Goal: Task Accomplishment & Management: Complete application form

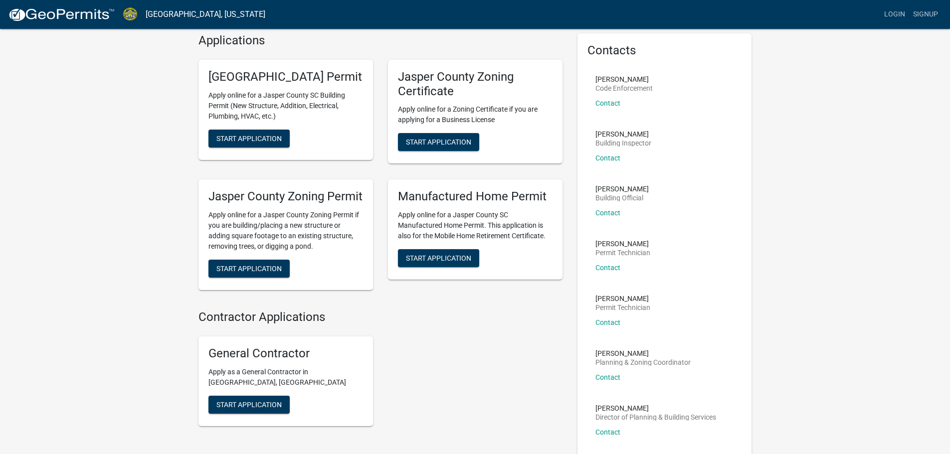
scroll to position [21, 0]
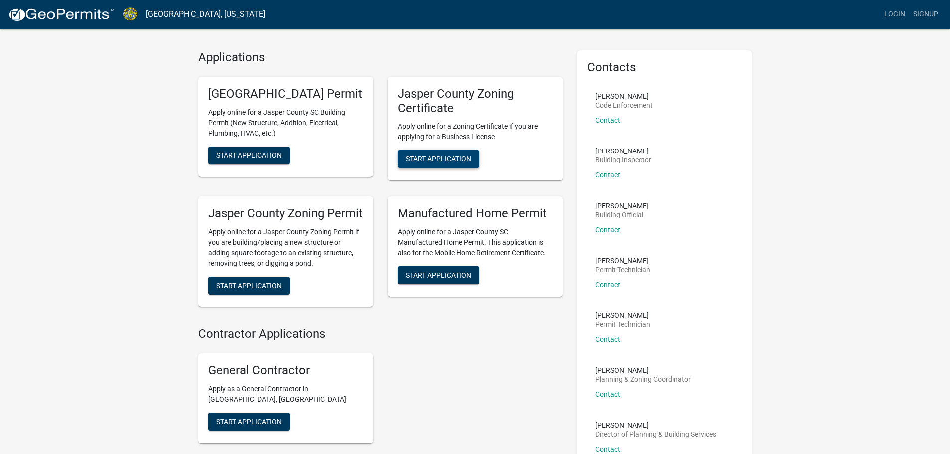
click at [446, 160] on span "Start Application" at bounding box center [438, 159] width 65 height 8
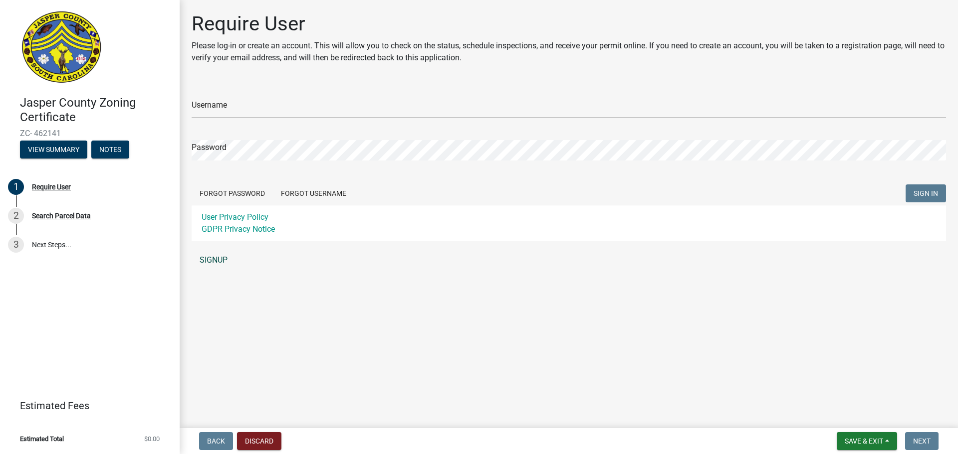
click at [213, 258] on link "SIGNUP" at bounding box center [569, 260] width 754 height 20
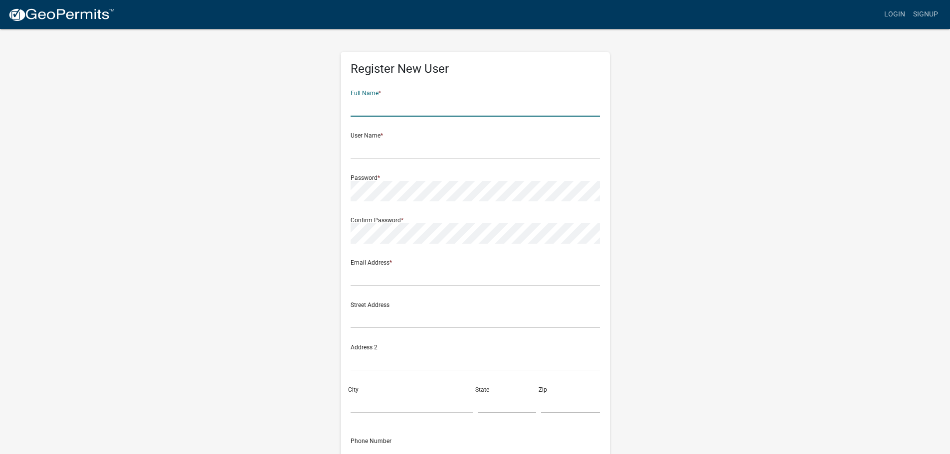
click at [414, 106] on input "text" at bounding box center [475, 106] width 249 height 20
type input "[PERSON_NAME]"
type input "C"
type input "CPSLLC"
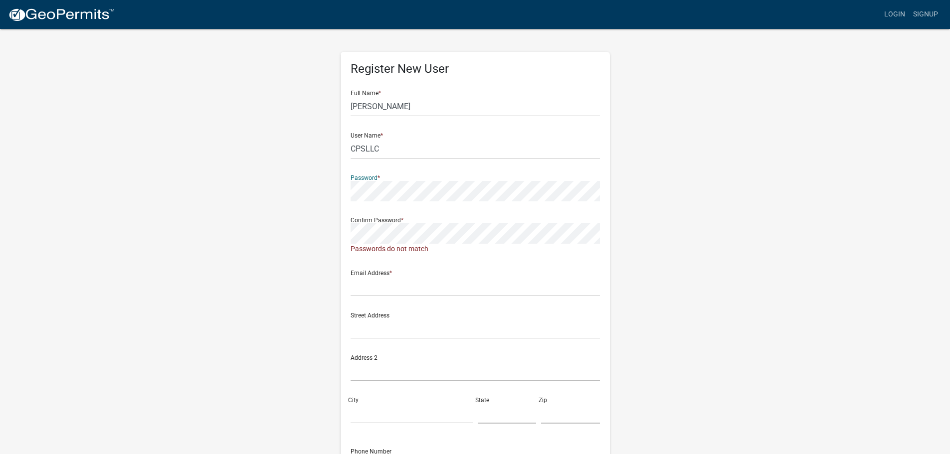
click at [304, 197] on div "Register New User Full Name * Gina Halker User Name * CPSLLC Password * Confirm…" at bounding box center [475, 300] width 569 height 544
click at [311, 234] on div "Register New User Full Name * Gina Halker User Name * CPSLLC Password * Confirm…" at bounding box center [475, 295] width 569 height 534
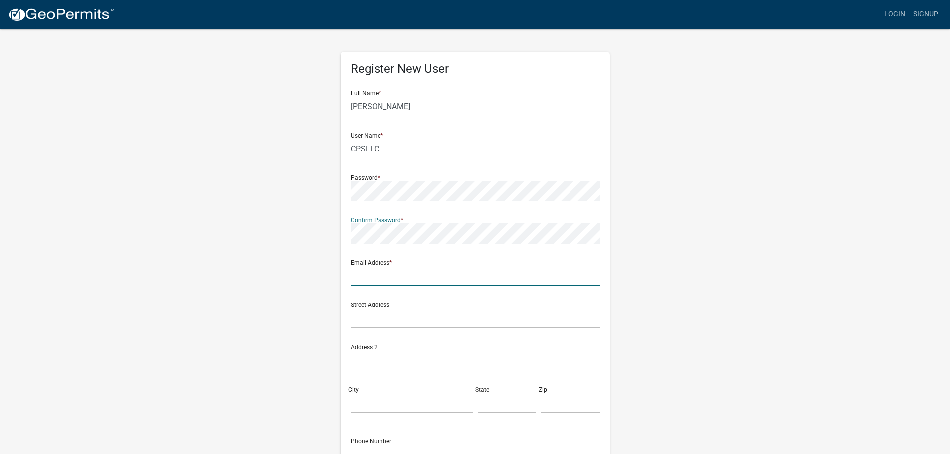
click at [378, 274] on input "text" at bounding box center [475, 276] width 249 height 20
type input "[EMAIL_ADDRESS][DOMAIN_NAME]"
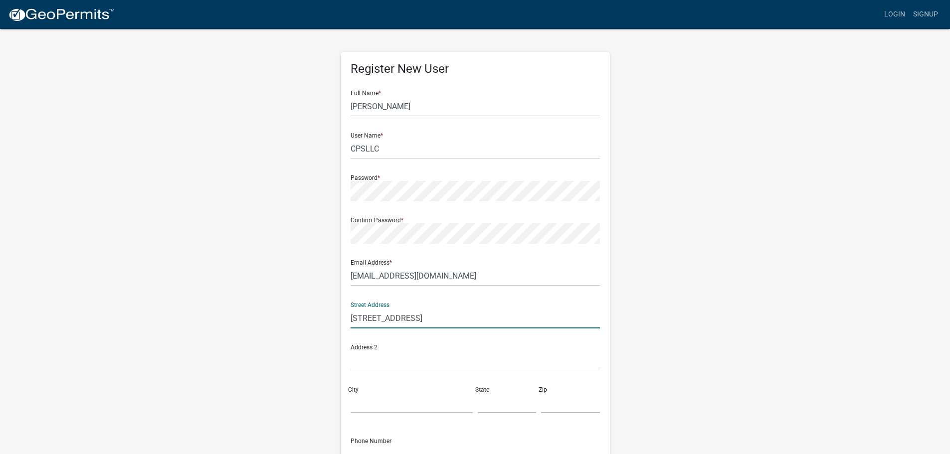
type input "[STREET_ADDRESS]"
type input "Ridgeland"
type input "SC"
type input "29936"
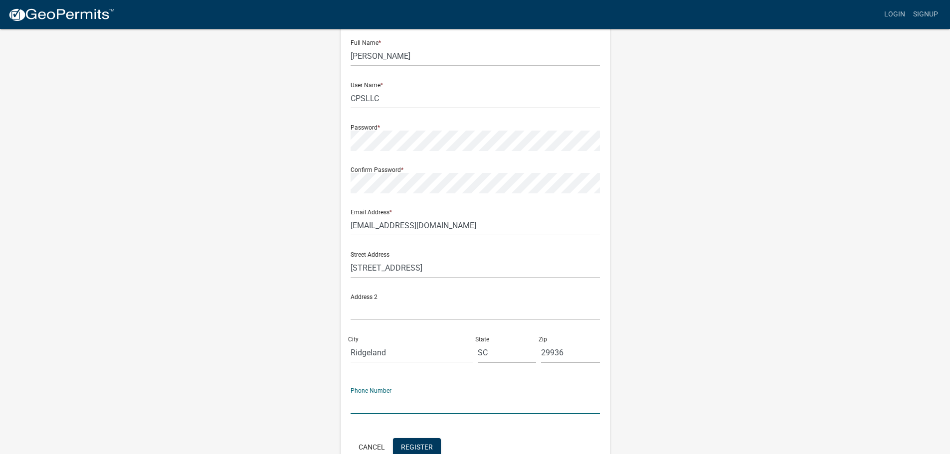
scroll to position [107, 0]
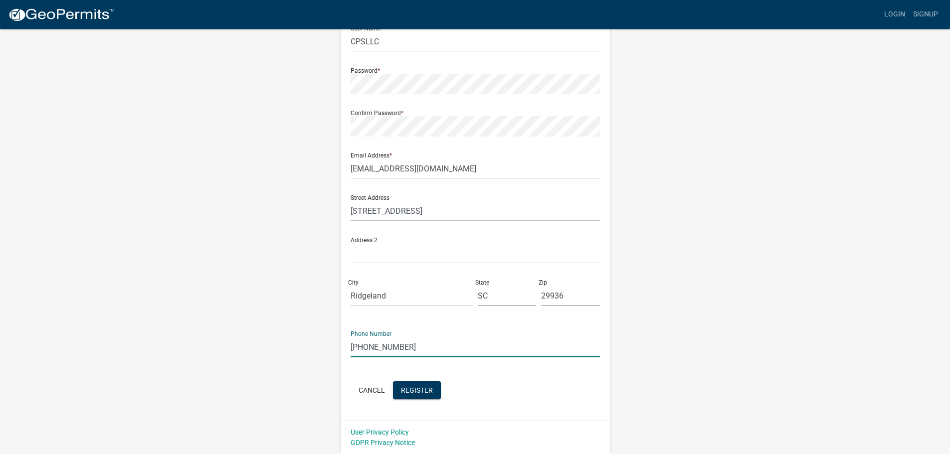
type input "843-247-1488"
click at [419, 392] on span "Register" at bounding box center [417, 390] width 32 height 8
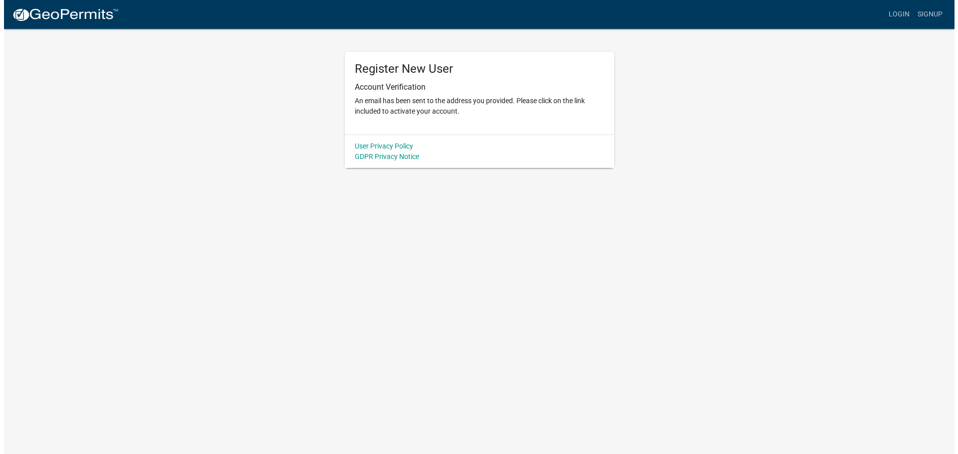
scroll to position [0, 0]
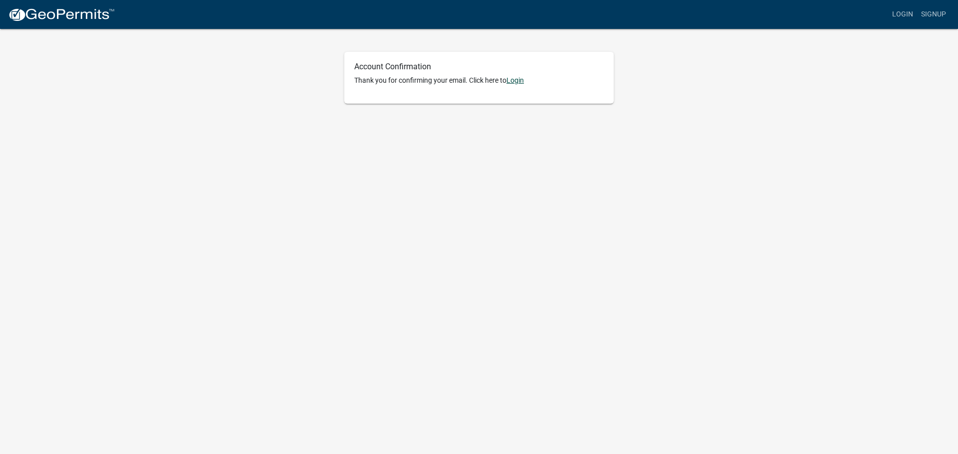
click at [520, 80] on link "Login" at bounding box center [514, 80] width 17 height 8
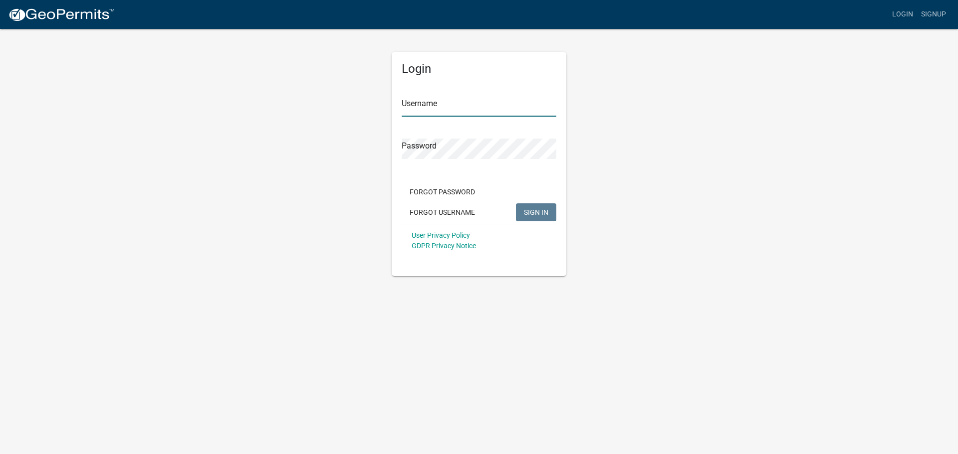
click at [506, 112] on input "Username" at bounding box center [479, 106] width 155 height 20
type input "CPSLLC"
click at [535, 214] on span "SIGN IN" at bounding box center [536, 212] width 24 height 8
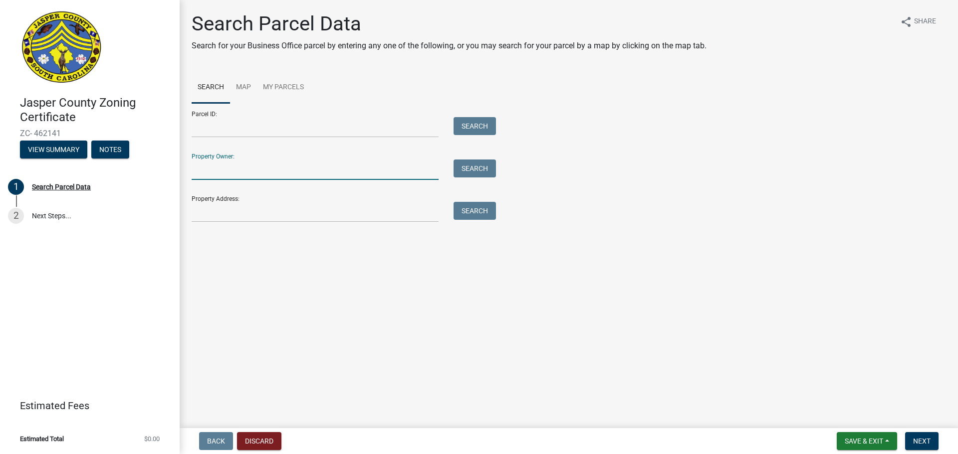
click at [267, 167] on input "Property Owner:" at bounding box center [315, 170] width 247 height 20
click at [254, 212] on input "Property Address:" at bounding box center [315, 212] width 247 height 20
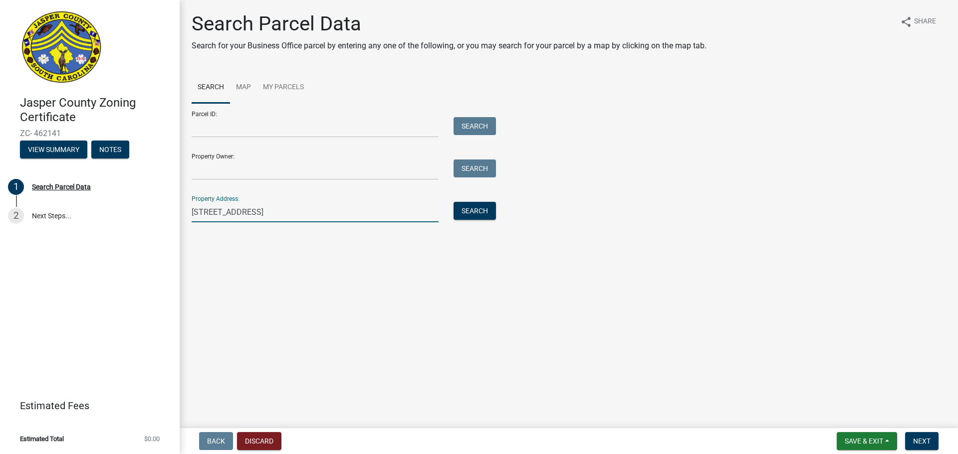
click at [271, 211] on input "[STREET_ADDRESS]" at bounding box center [315, 212] width 247 height 20
click at [469, 216] on button "Search" at bounding box center [474, 211] width 42 height 18
drag, startPoint x: 251, startPoint y: 213, endPoint x: 354, endPoint y: 206, distance: 103.0
click at [354, 206] on input "[STREET_ADDRESS]" at bounding box center [315, 212] width 247 height 20
type input "[STREET_ADDRESS]"
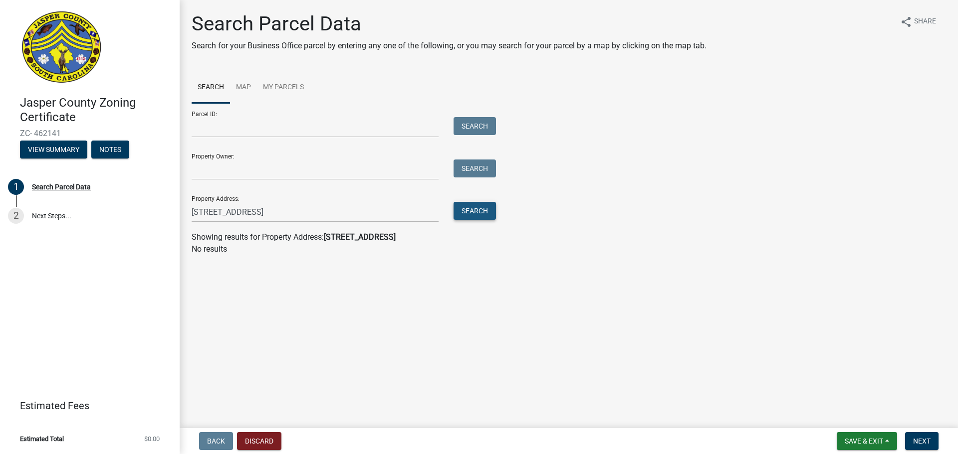
click at [476, 212] on button "Search" at bounding box center [474, 211] width 42 height 18
drag, startPoint x: 193, startPoint y: 221, endPoint x: 111, endPoint y: 227, distance: 82.5
click at [111, 227] on div "Jasper County Zoning Certificate ZC- 462141 View Summary Notes 1 Search Parcel …" at bounding box center [479, 227] width 958 height 454
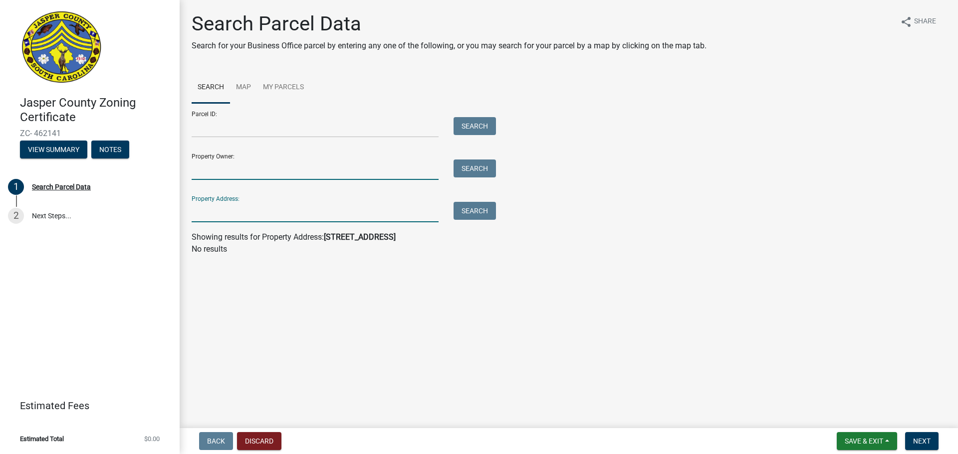
click at [211, 174] on input "Property Owner:" at bounding box center [315, 170] width 247 height 20
type input "H"
type input "Skinny Water"
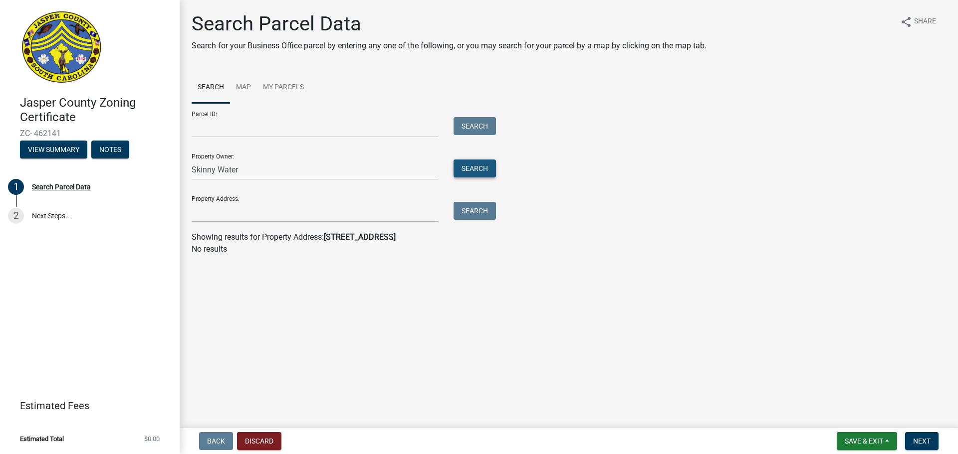
click at [477, 170] on button "Search" at bounding box center [474, 169] width 42 height 18
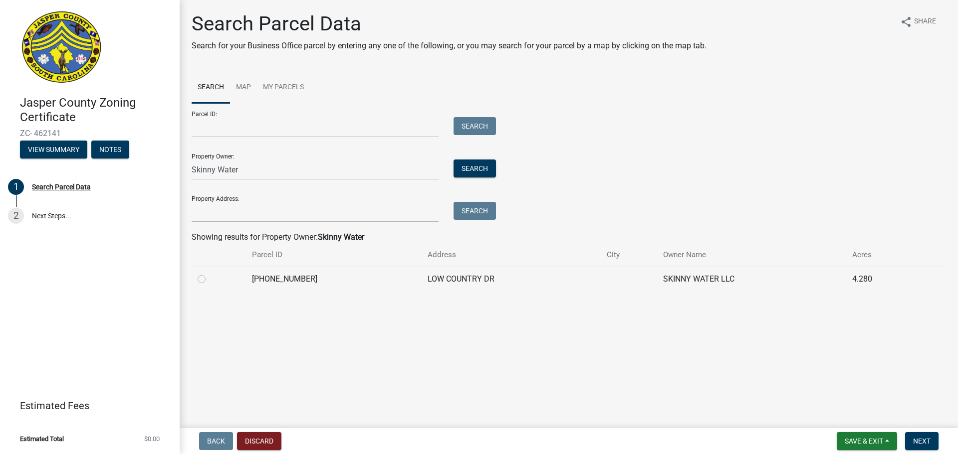
click at [441, 279] on td "LOW COUNTRY DR" at bounding box center [510, 279] width 179 height 24
click at [209, 273] on label at bounding box center [209, 273] width 0 height 0
click at [209, 280] on input "radio" at bounding box center [212, 276] width 6 height 6
radio input "true"
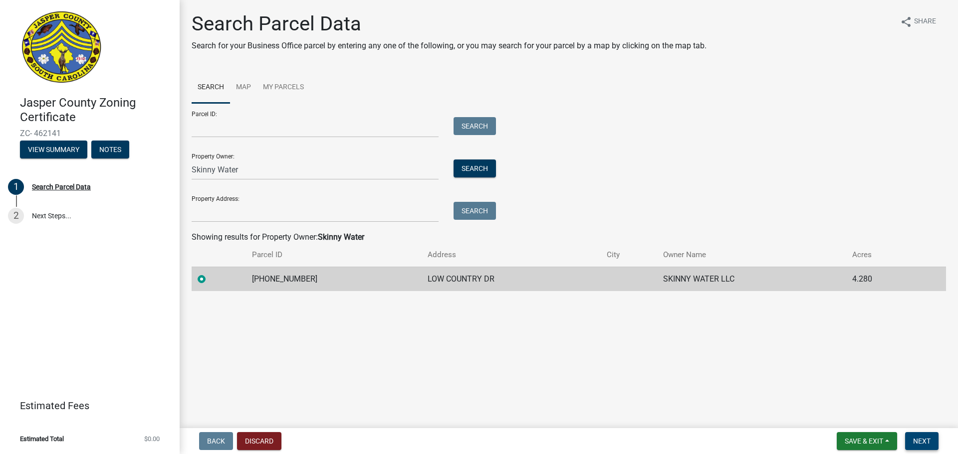
click at [927, 441] on span "Next" at bounding box center [921, 441] width 17 height 8
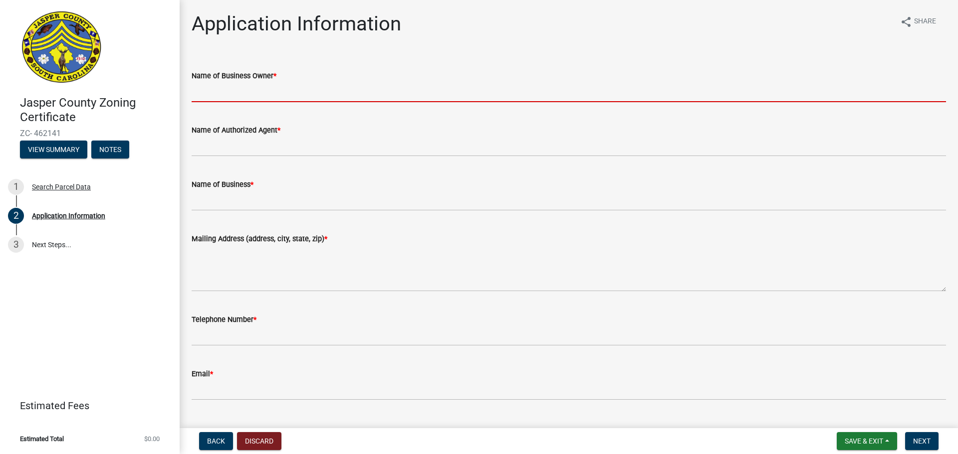
click at [250, 90] on input "Name of Business Owner *" at bounding box center [569, 92] width 754 height 20
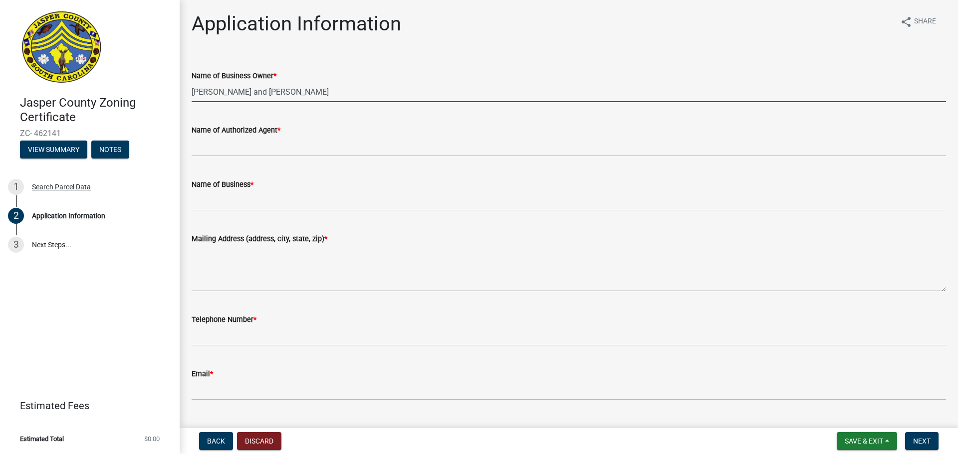
type input "[PERSON_NAME] and [PERSON_NAME]"
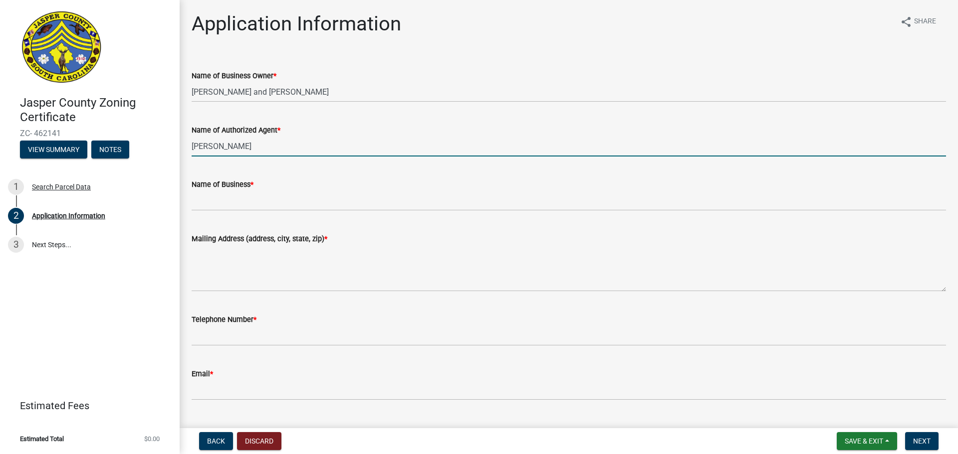
type input "[PERSON_NAME]"
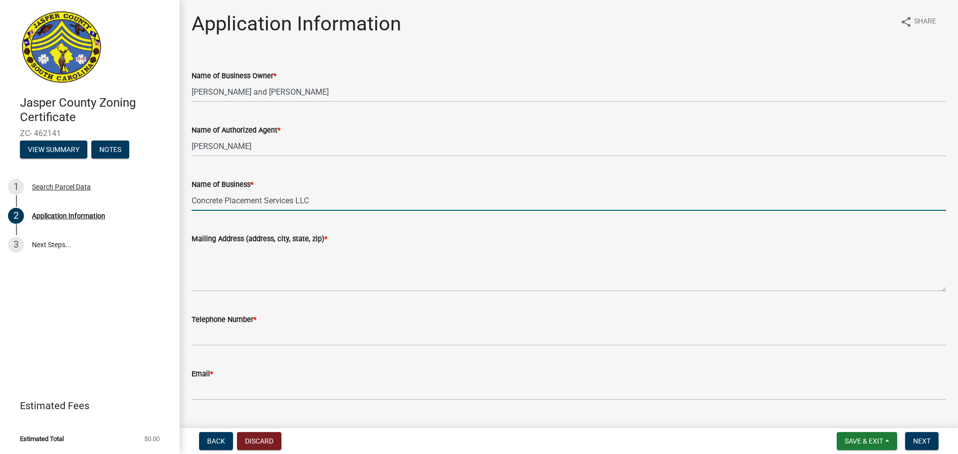
type input "Concrete Placement Services LLC"
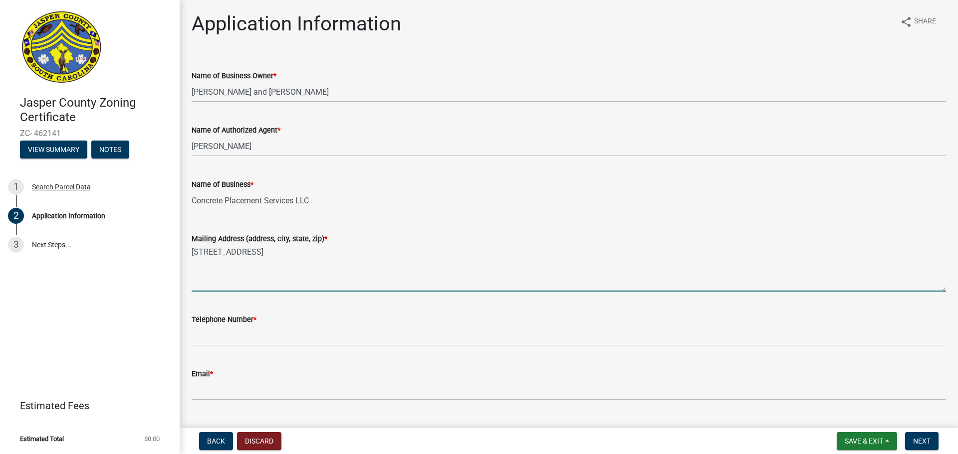
type textarea "[STREET_ADDRESS]"
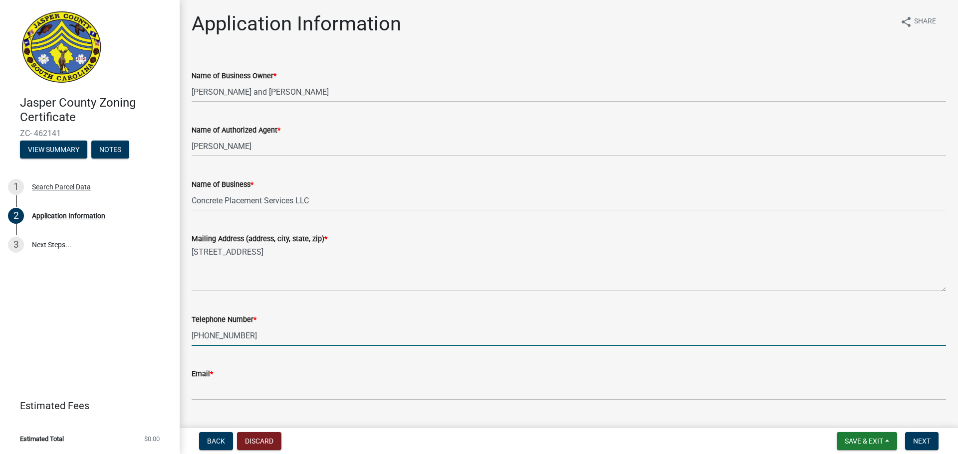
type input "[PHONE_NUMBER]"
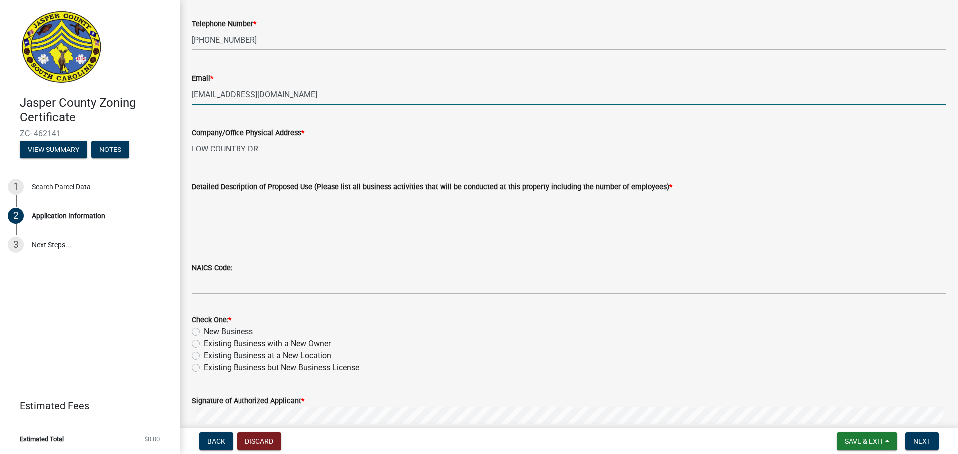
scroll to position [299, 0]
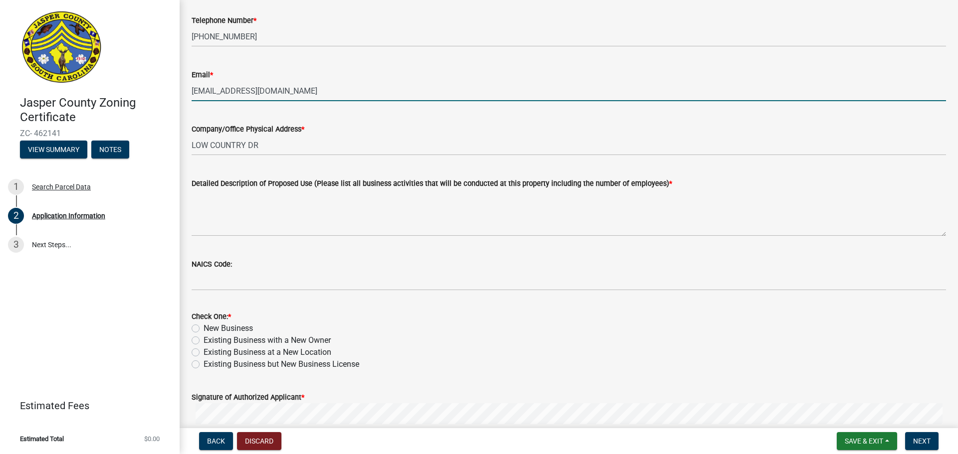
type input "[EMAIL_ADDRESS][DOMAIN_NAME]"
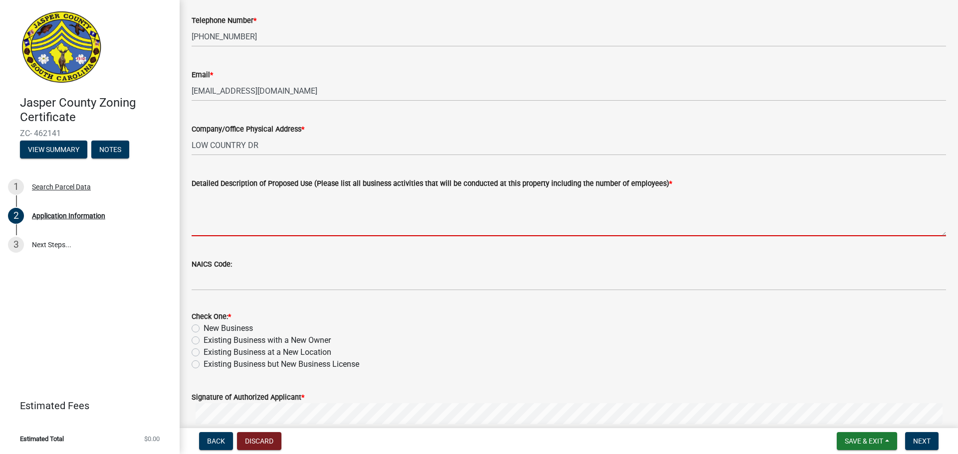
click at [600, 211] on textarea "Detailed Description of Proposed Use (Please list all business activities that …" at bounding box center [569, 213] width 754 height 47
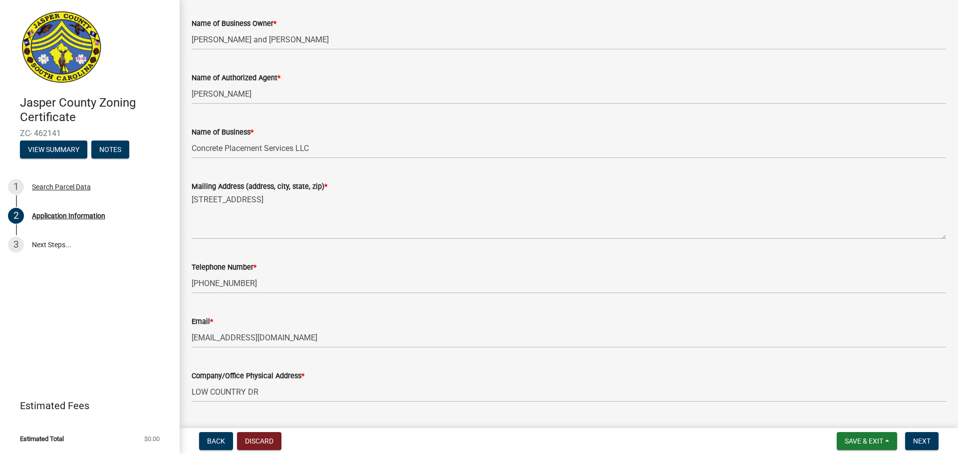
scroll to position [50, 0]
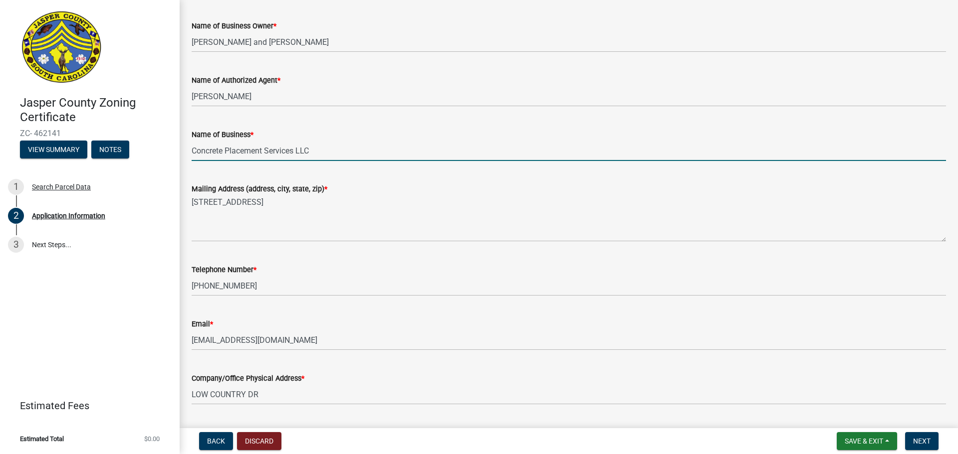
drag, startPoint x: 321, startPoint y: 150, endPoint x: 149, endPoint y: 162, distance: 173.0
click at [150, 161] on div "Jasper County Zoning Certificate ZC- 462141 View Summary Notes 1 Search Parcel …" at bounding box center [479, 227] width 958 height 454
type input "S"
drag, startPoint x: 334, startPoint y: 153, endPoint x: 81, endPoint y: 175, distance: 253.9
click at [79, 175] on div "Jasper County Zoning Certificate ZC- 462141 View Summary Notes 1 Search Parcel …" at bounding box center [479, 227] width 958 height 454
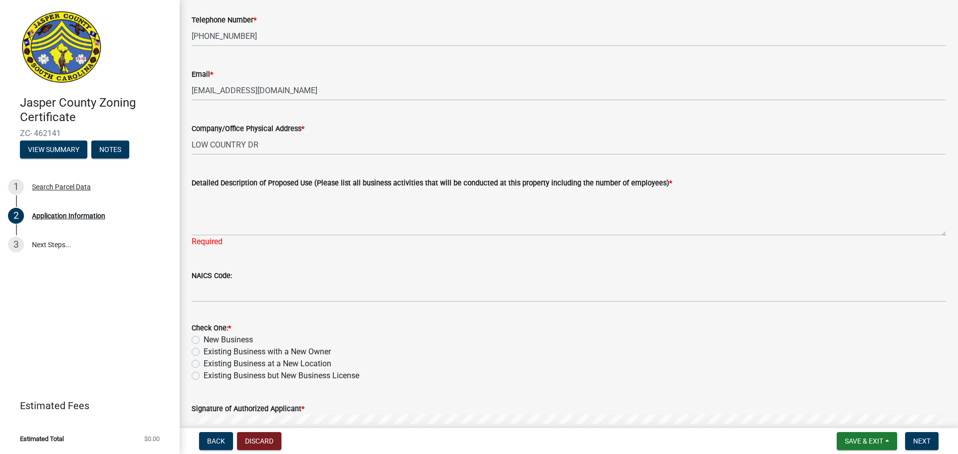
scroll to position [299, 0]
type input "Skinny Water"
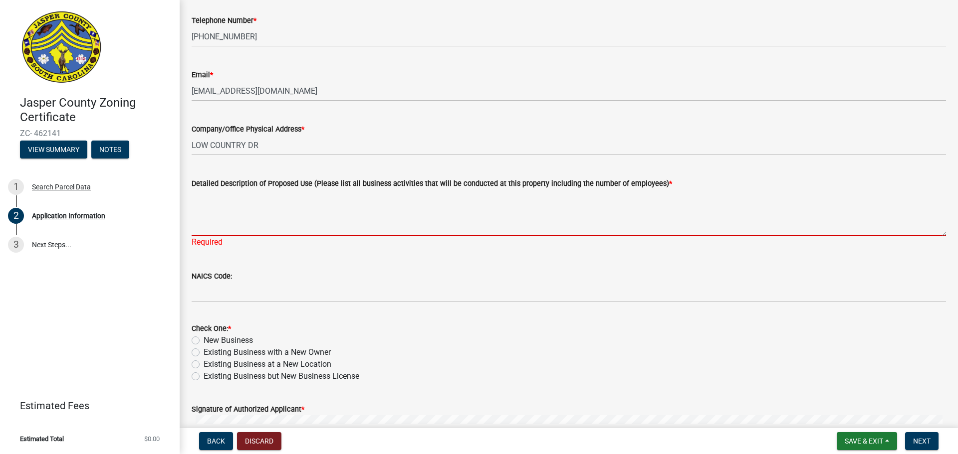
click at [387, 229] on textarea "Detailed Description of Proposed Use (Please list all business activities that …" at bounding box center [569, 213] width 754 height 47
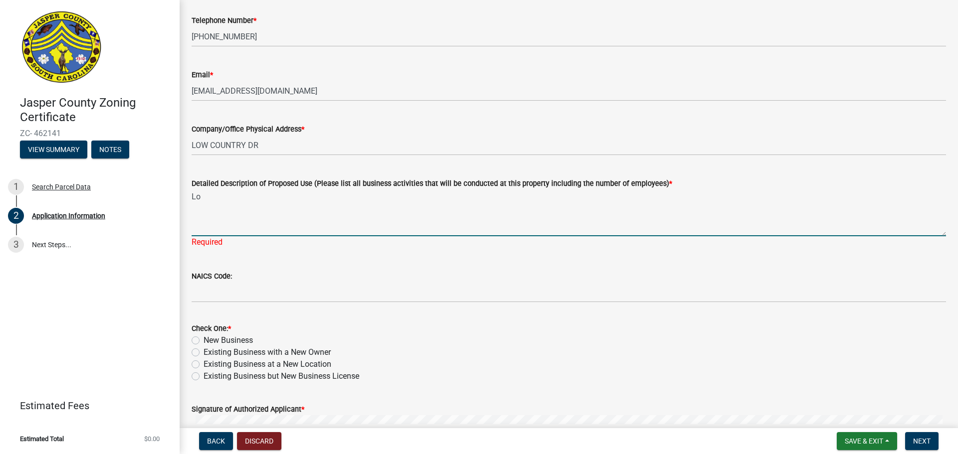
type textarea "L"
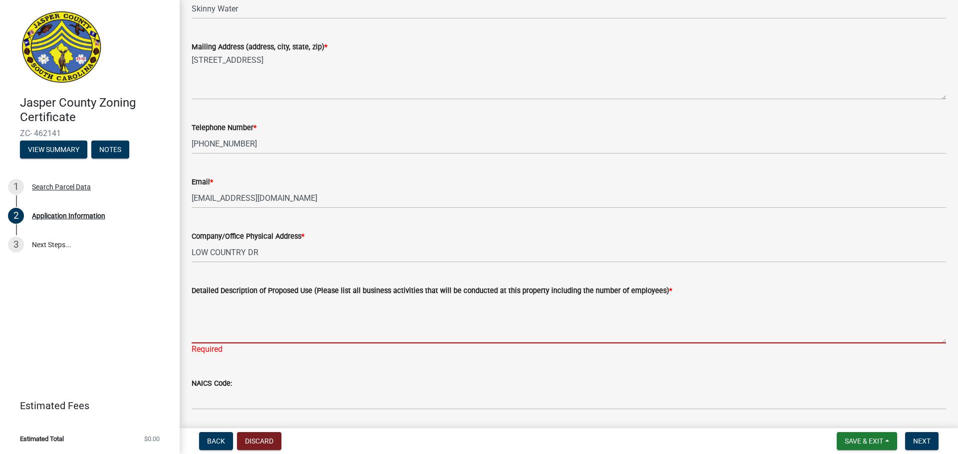
scroll to position [200, 0]
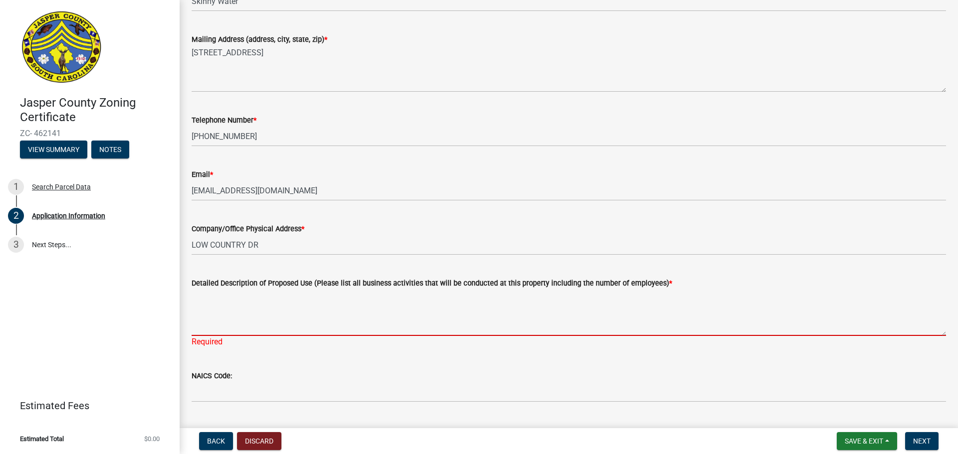
click at [238, 313] on textarea "Detailed Description of Proposed Use (Please list all business activities that …" at bounding box center [569, 312] width 754 height 47
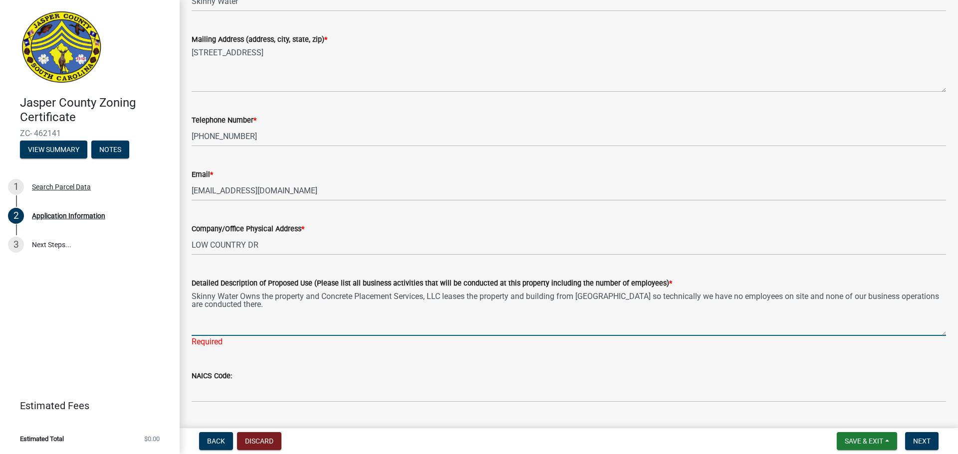
click at [261, 305] on textarea "Skinny Water Owns the property and Concrete Placement Services, LLC leases the …" at bounding box center [569, 312] width 754 height 47
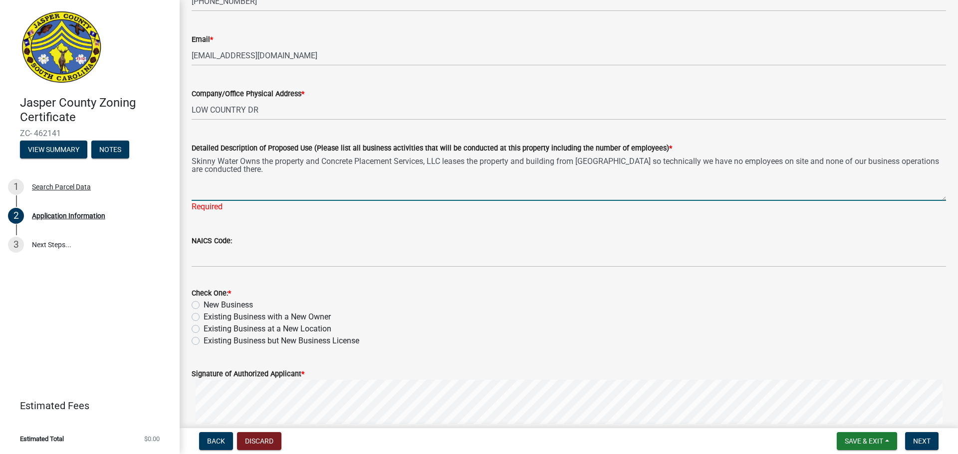
scroll to position [349, 0]
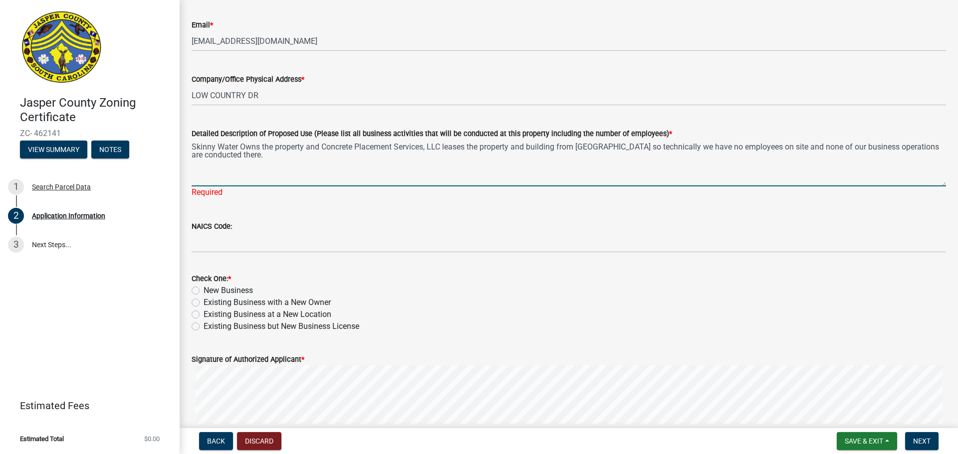
type textarea "Skinny Water Owns the property and Concrete Placement Services, LLC leases the …"
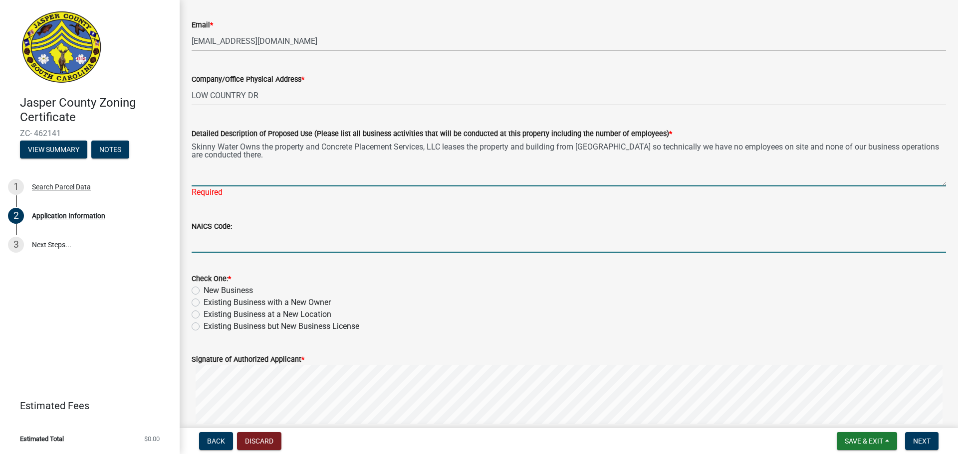
click at [233, 238] on input "NAICS Code:" at bounding box center [569, 242] width 754 height 20
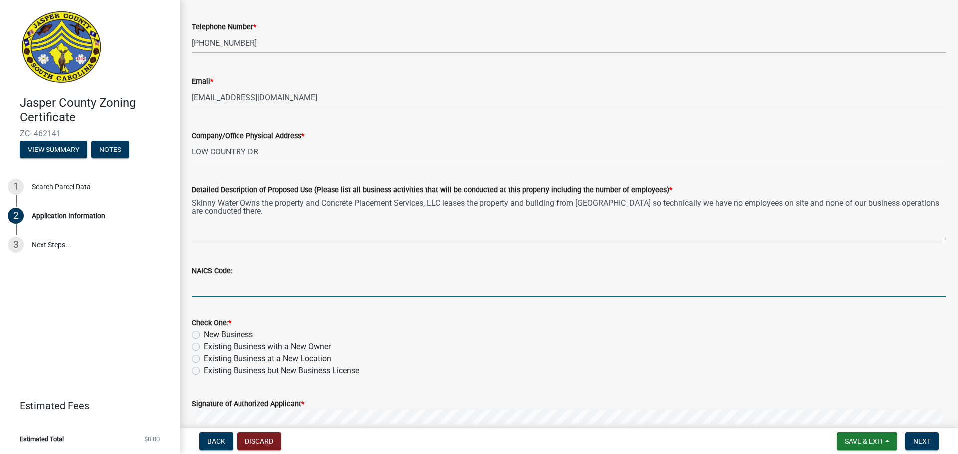
scroll to position [150, 0]
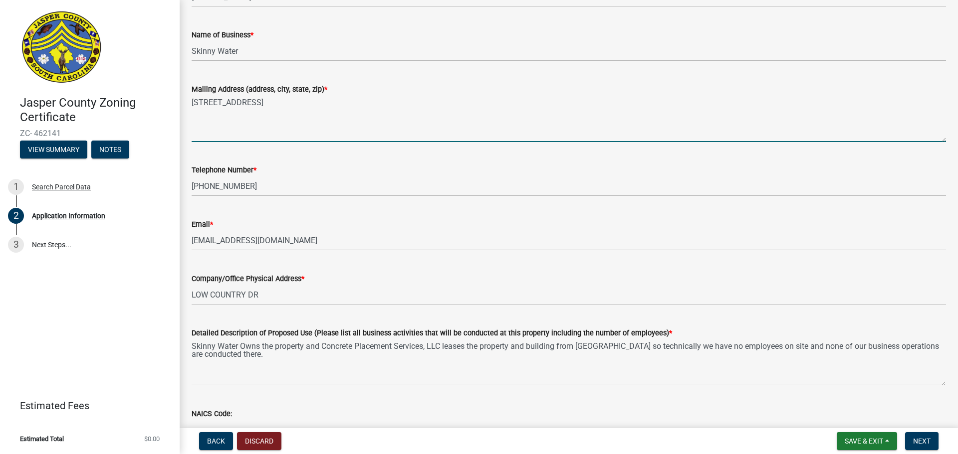
drag, startPoint x: 269, startPoint y: 111, endPoint x: 188, endPoint y: 105, distance: 81.0
click at [188, 105] on div "Mailing Address (address[GEOGRAPHIC_DATA]) * [STREET_ADDRESS]" at bounding box center [568, 105] width 769 height 73
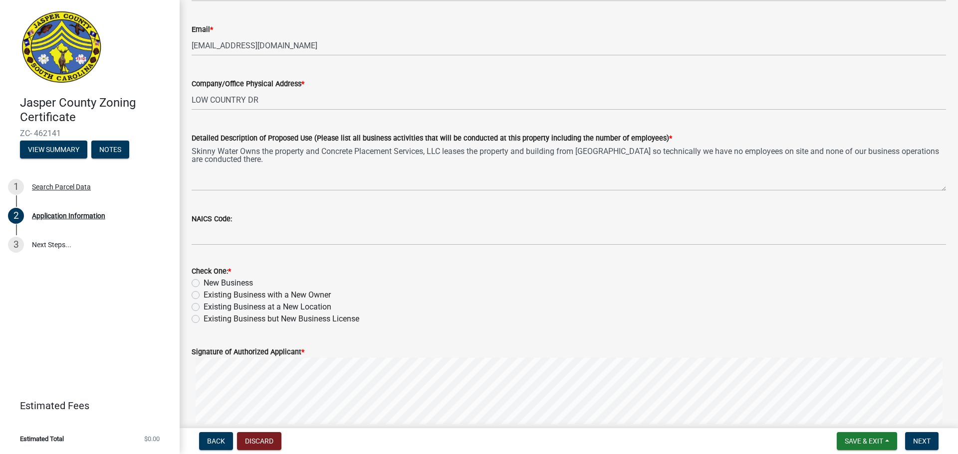
scroll to position [449, 0]
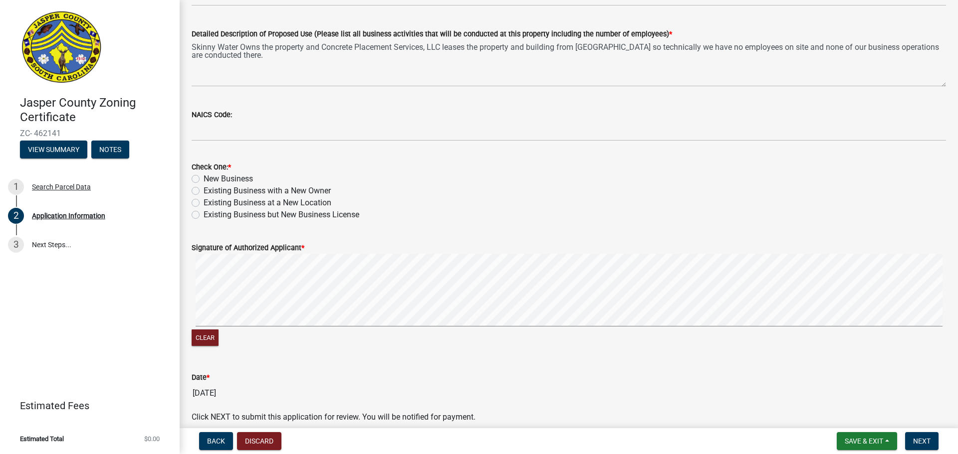
type textarea "[STREET_ADDRESS]"
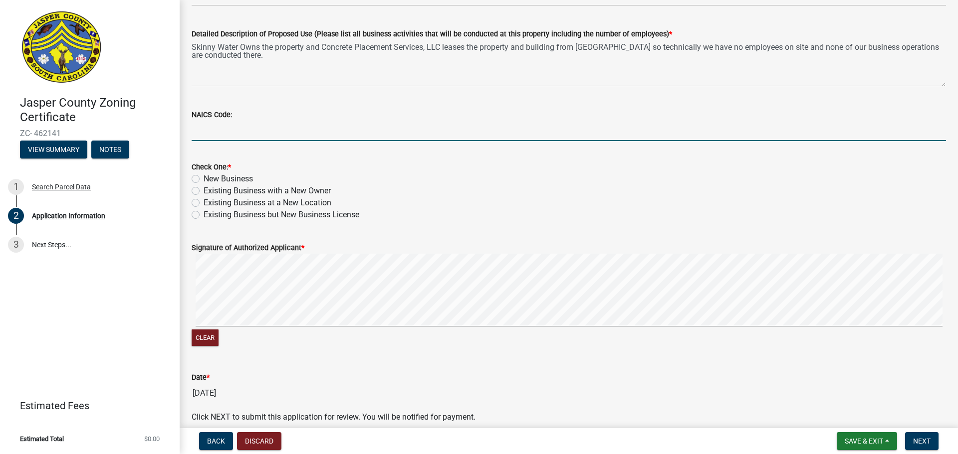
click at [220, 132] on input "NAICS Code:" at bounding box center [569, 131] width 754 height 20
click at [204, 216] on label "Existing Business but New Business License" at bounding box center [282, 215] width 156 height 12
click at [204, 215] on input "Existing Business but New Business License" at bounding box center [207, 212] width 6 height 6
radio input "true"
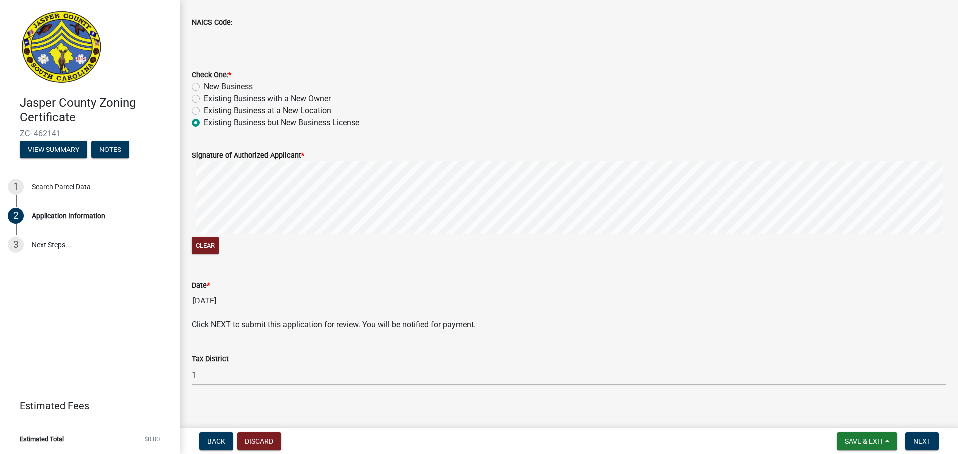
scroll to position [549, 0]
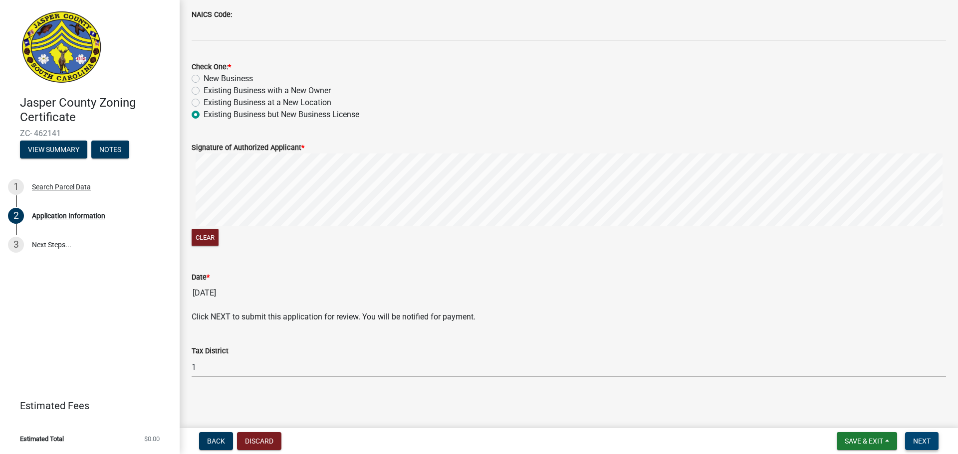
click at [931, 444] on button "Next" at bounding box center [921, 441] width 33 height 18
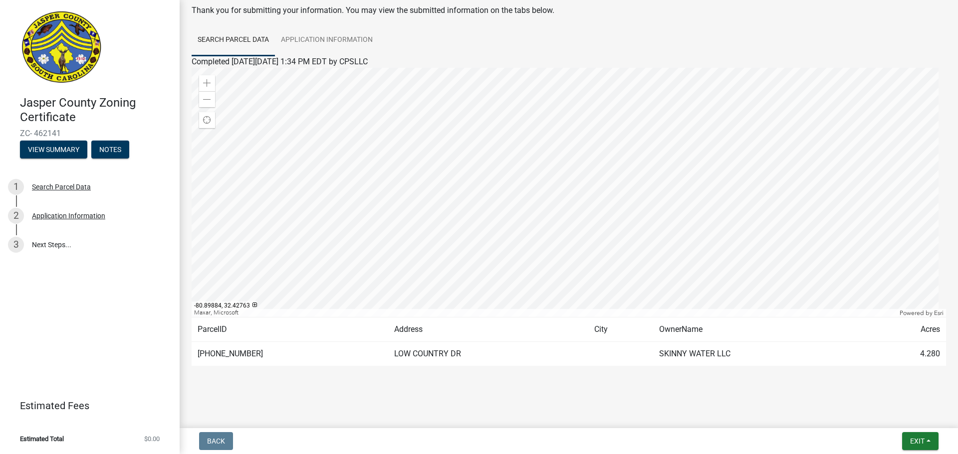
scroll to position [52, 0]
click at [920, 446] on button "Exit" at bounding box center [920, 441] width 36 height 18
click at [870, 390] on button "Save" at bounding box center [898, 392] width 80 height 24
click at [917, 438] on span "Exit" at bounding box center [917, 441] width 14 height 8
click at [894, 420] on button "Save & Exit" at bounding box center [898, 416] width 80 height 24
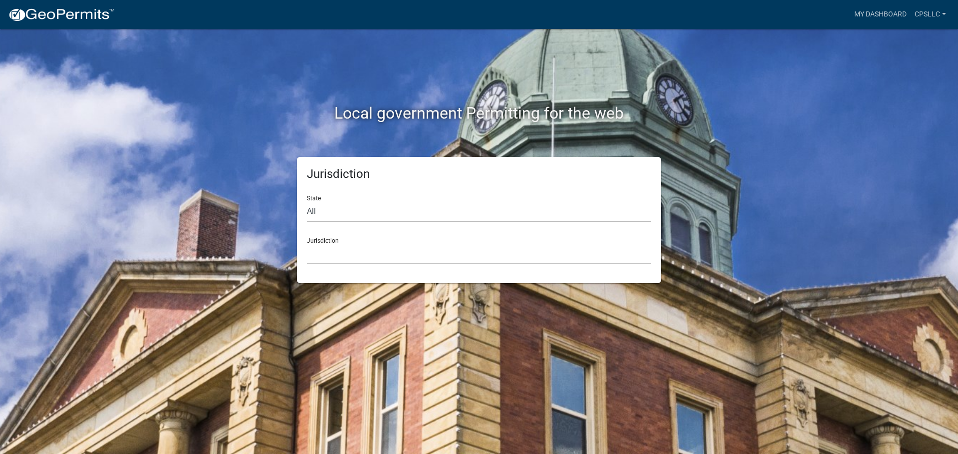
click at [314, 209] on select "All [US_STATE] [US_STATE] [US_STATE] [US_STATE] [US_STATE] [US_STATE] [US_STATE…" at bounding box center [479, 212] width 344 height 20
select select "[US_STATE]"
click at [307, 202] on select "All [US_STATE] [US_STATE] [US_STATE] [US_STATE] [US_STATE] [US_STATE] [US_STATE…" at bounding box center [479, 212] width 344 height 20
click at [327, 262] on select "[GEOGRAPHIC_DATA], [US_STATE] [GEOGRAPHIC_DATA], [US_STATE]" at bounding box center [479, 254] width 344 height 20
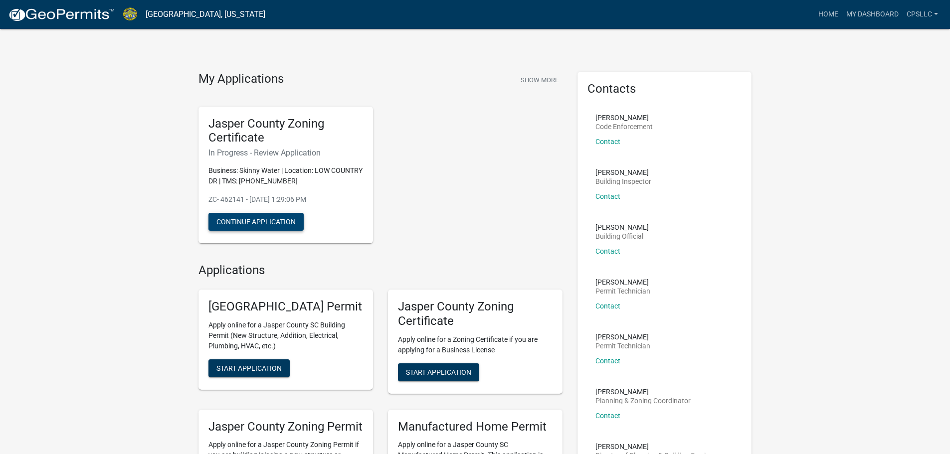
click at [263, 220] on button "Continue Application" at bounding box center [256, 222] width 95 height 18
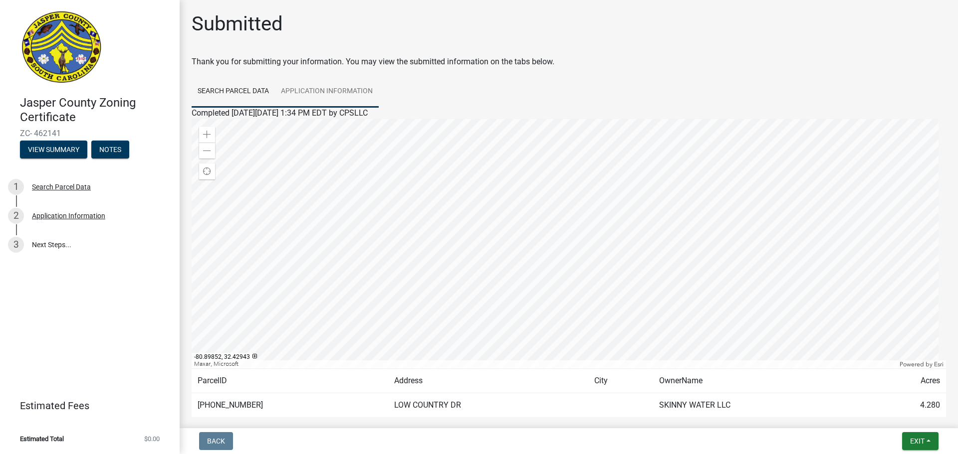
click at [336, 90] on link "Application Information" at bounding box center [327, 92] width 104 height 32
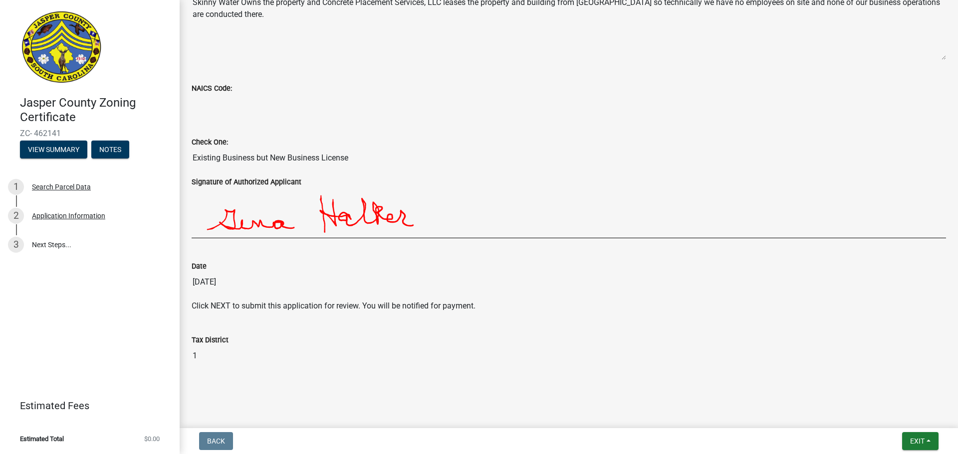
scroll to position [578, 0]
click at [924, 444] on span "Exit" at bounding box center [917, 441] width 14 height 8
click at [890, 393] on button "Save" at bounding box center [898, 392] width 80 height 24
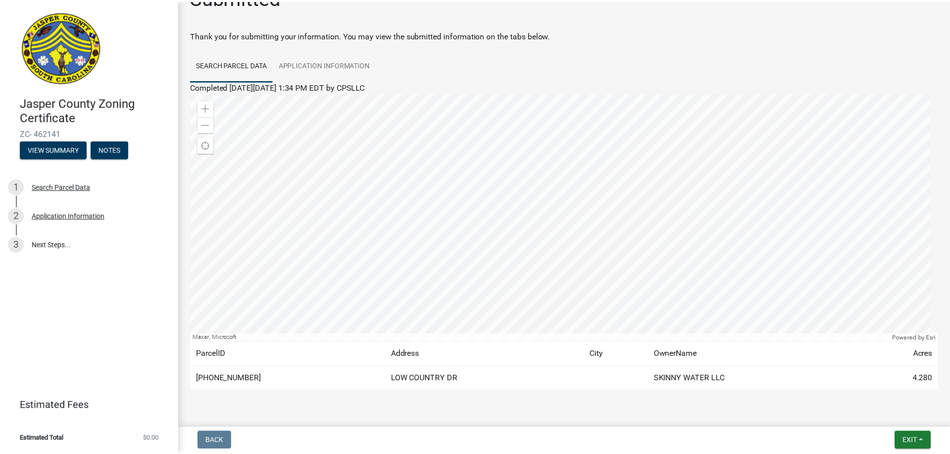
scroll to position [52, 0]
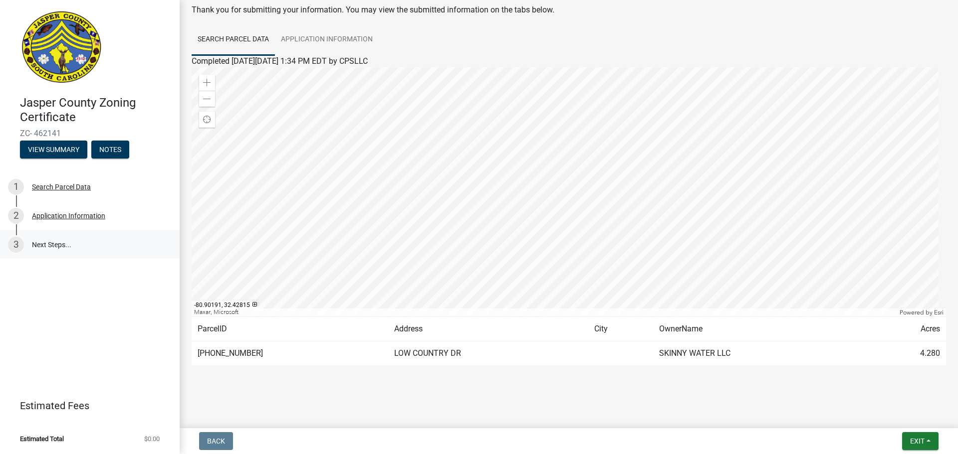
click at [56, 242] on link "3 Next Steps..." at bounding box center [90, 244] width 180 height 29
click at [54, 243] on link "3 Next Steps..." at bounding box center [90, 244] width 180 height 29
click at [909, 354] on td "4.280" at bounding box center [904, 354] width 81 height 24
click at [910, 444] on span "Exit" at bounding box center [917, 441] width 14 height 8
click at [902, 420] on button "Save & Exit" at bounding box center [898, 416] width 80 height 24
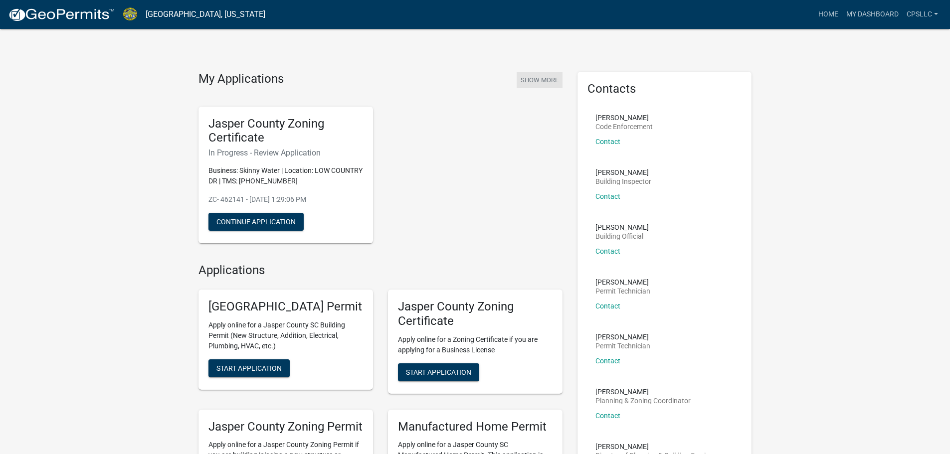
click at [536, 80] on button "Show More" at bounding box center [540, 80] width 46 height 16
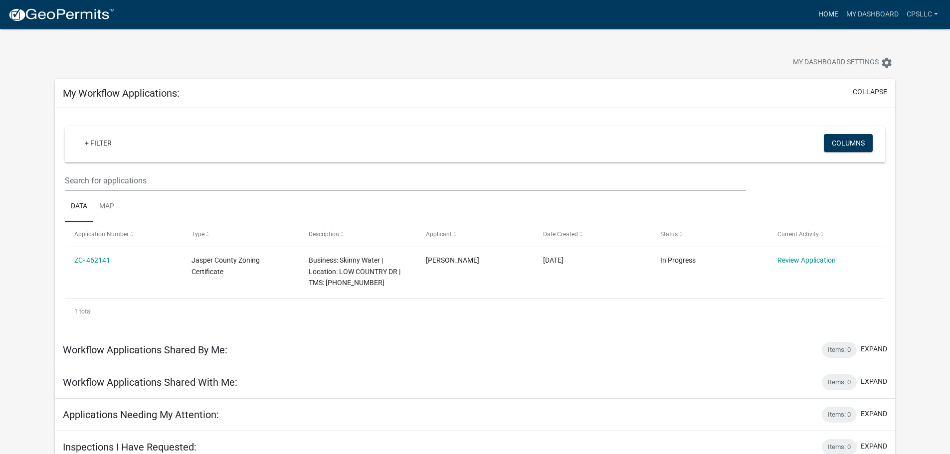
click at [823, 13] on link "Home" at bounding box center [829, 14] width 28 height 19
